Goal: Task Accomplishment & Management: Use online tool/utility

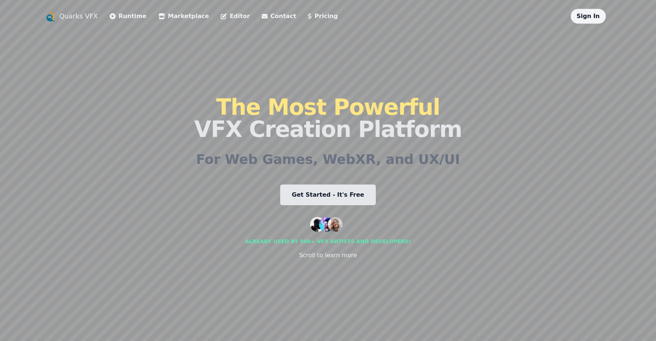
click at [221, 15] on link "Editor" at bounding box center [235, 16] width 29 height 9
click at [592, 19] on link "Sign In" at bounding box center [588, 16] width 23 height 7
